Goal: Navigation & Orientation: Go to known website

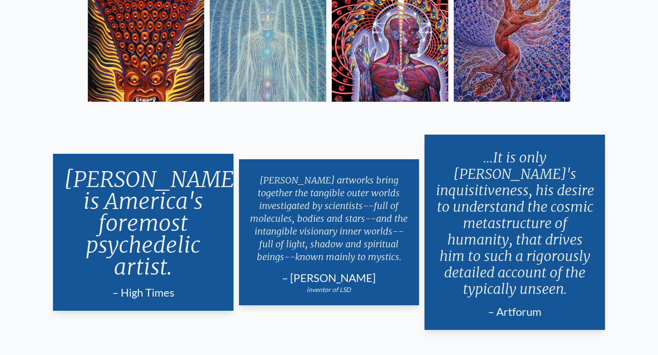
scroll to position [1706, 0]
